Goal: Task Accomplishment & Management: Manage account settings

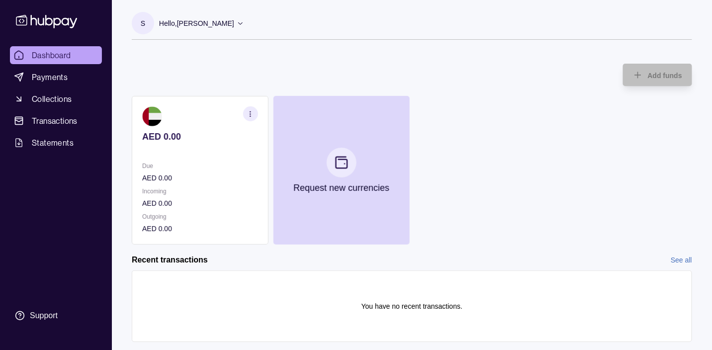
click at [247, 325] on section "You have no recent transactions." at bounding box center [411, 306] width 539 height 51
click at [63, 93] on span "Collections" at bounding box center [52, 99] width 40 height 12
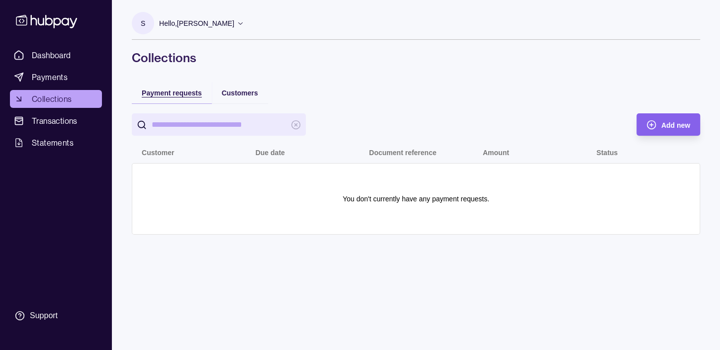
click at [167, 91] on span "Payment requests" at bounding box center [172, 93] width 60 height 8
click at [239, 93] on span "Customers" at bounding box center [240, 93] width 36 height 8
click at [179, 92] on span "Payment requests" at bounding box center [172, 93] width 60 height 8
click at [648, 127] on circle "button" at bounding box center [651, 124] width 8 height 8
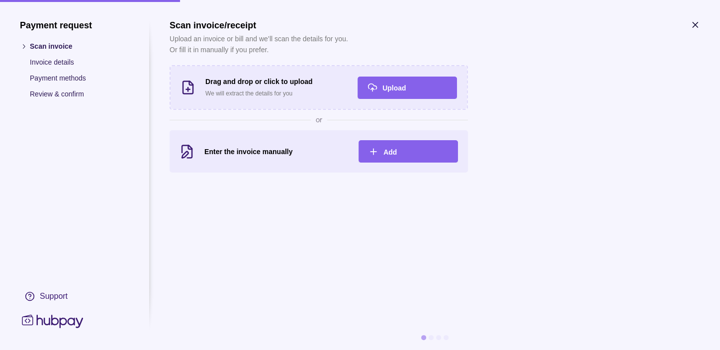
click at [693, 22] on icon "button" at bounding box center [695, 25] width 10 height 10
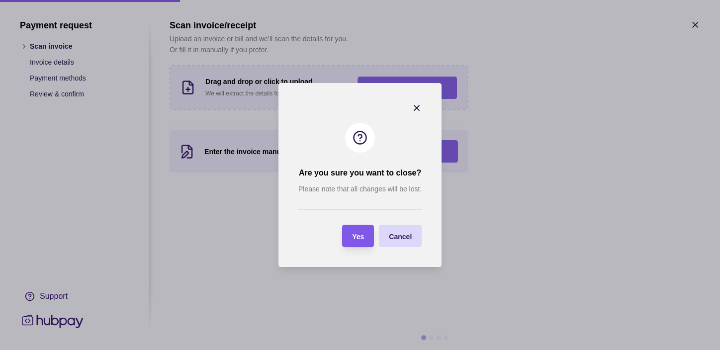
click at [356, 241] on div "Yes" at bounding box center [358, 236] width 12 height 12
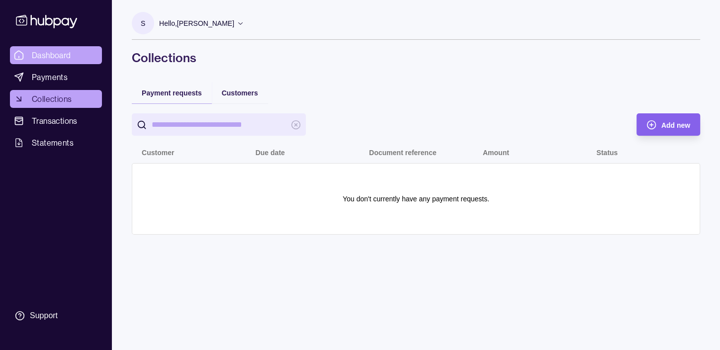
click at [52, 56] on span "Dashboard" at bounding box center [51, 55] width 39 height 12
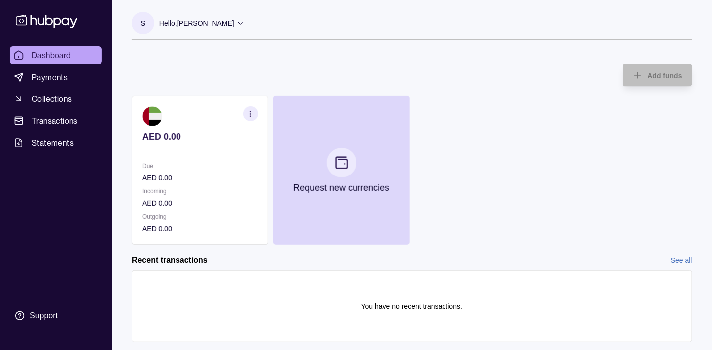
scroll to position [23, 0]
